Goal: Information Seeking & Learning: Learn about a topic

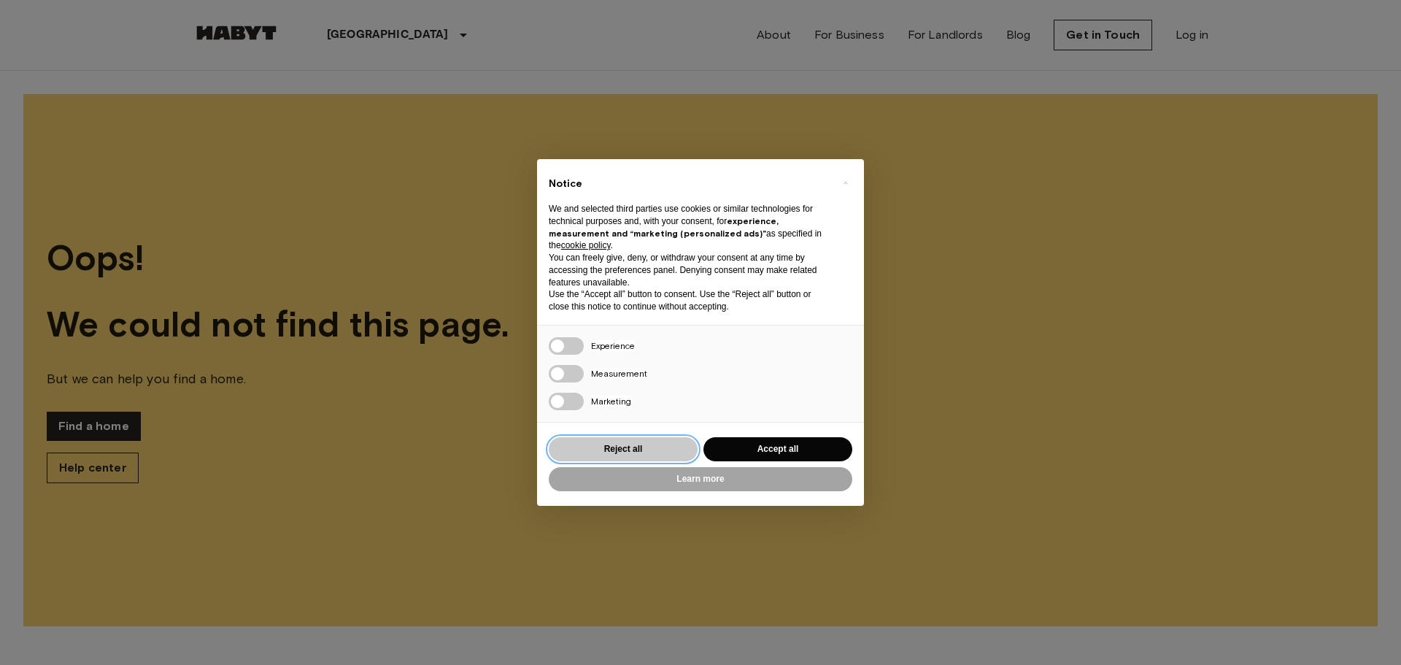
click at [657, 450] on button "Reject all" at bounding box center [623, 449] width 149 height 24
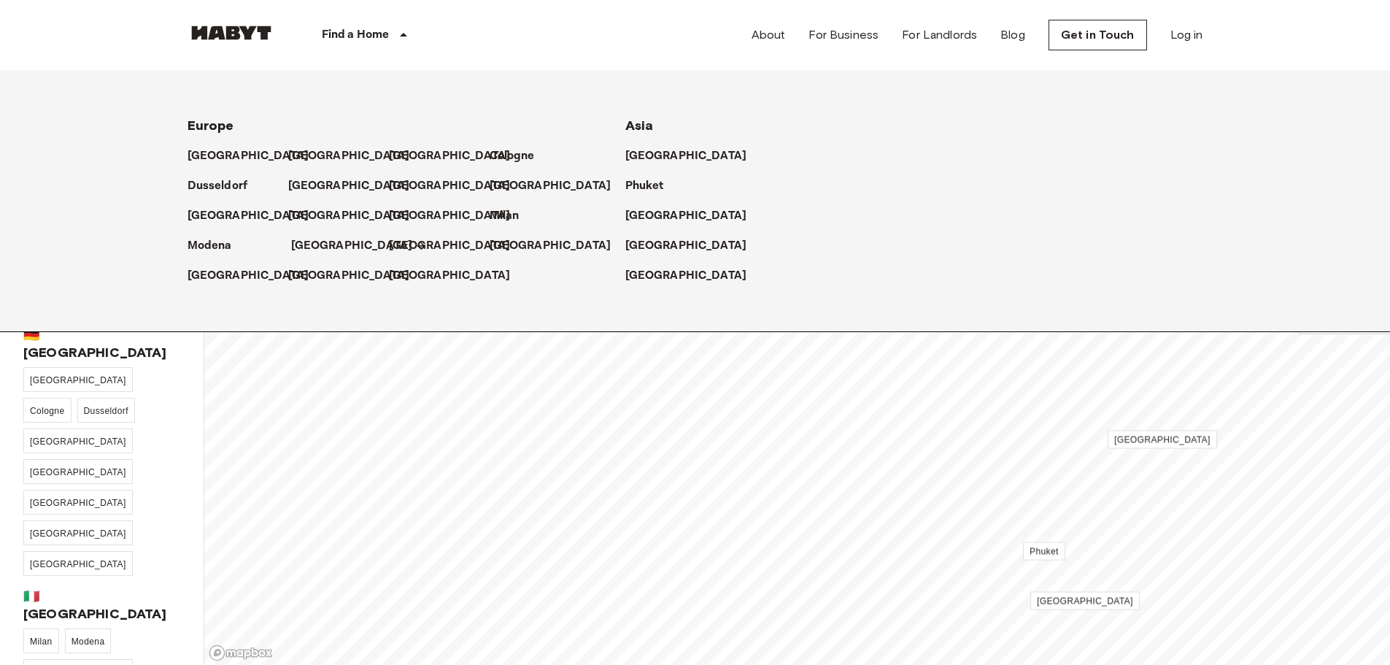
click at [314, 248] on p "[GEOGRAPHIC_DATA]" at bounding box center [352, 246] width 122 height 18
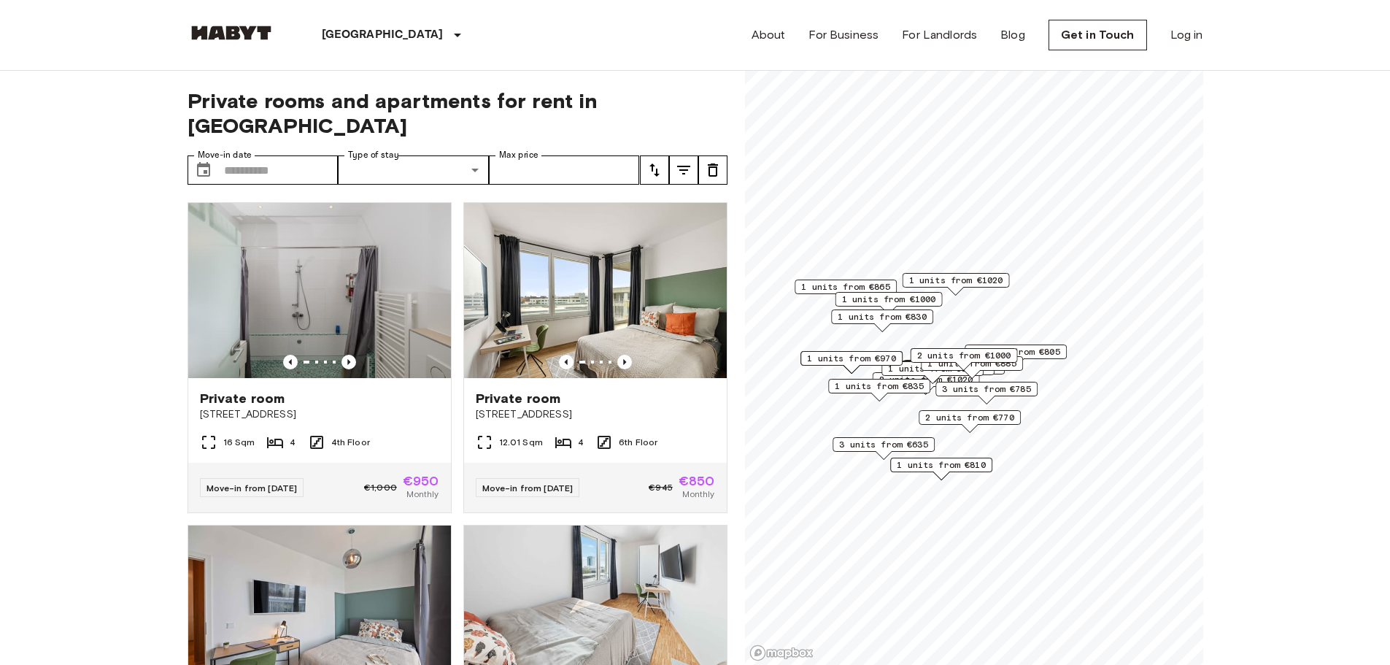
click at [653, 161] on icon "tune" at bounding box center [655, 170] width 18 height 18
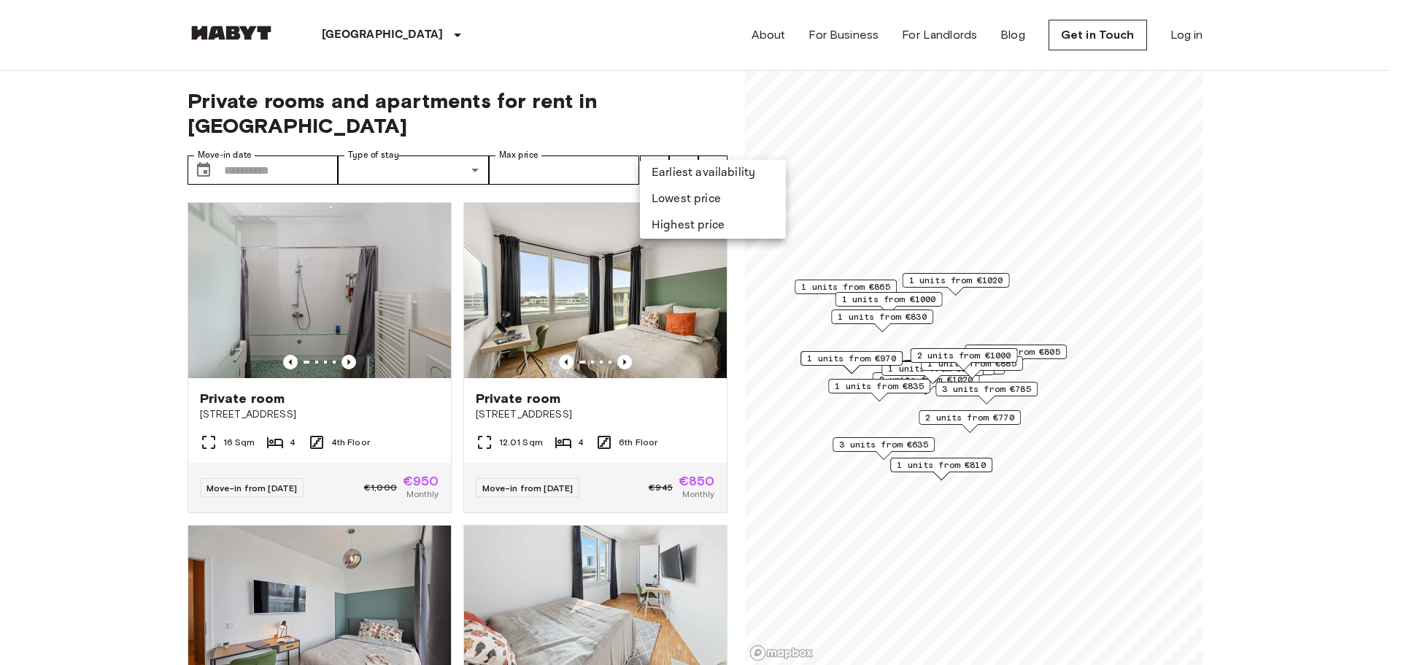
click at [681, 203] on li "Lowest price" at bounding box center [713, 199] width 146 height 26
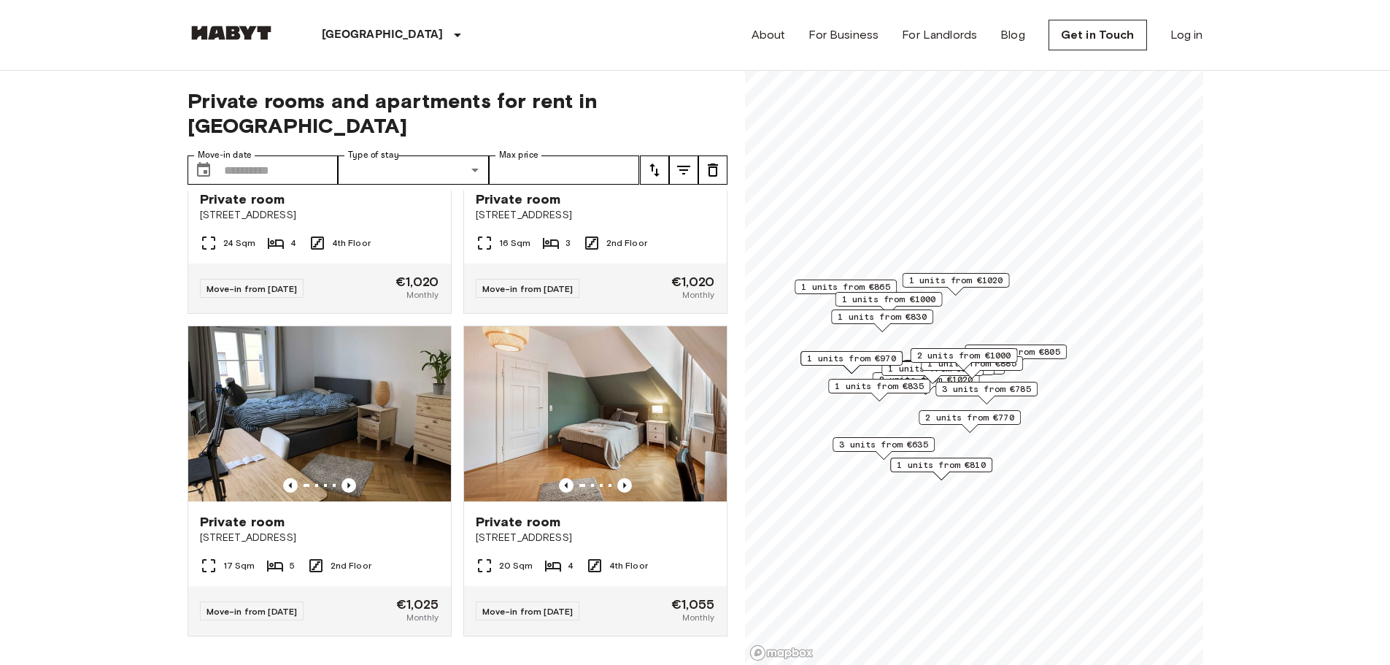
drag, startPoint x: 47, startPoint y: 362, endPoint x: 82, endPoint y: 59, distance: 304.7
drag, startPoint x: 96, startPoint y: 343, endPoint x: 142, endPoint y: 95, distance: 252.4
